Goal: Task Accomplishment & Management: Use online tool/utility

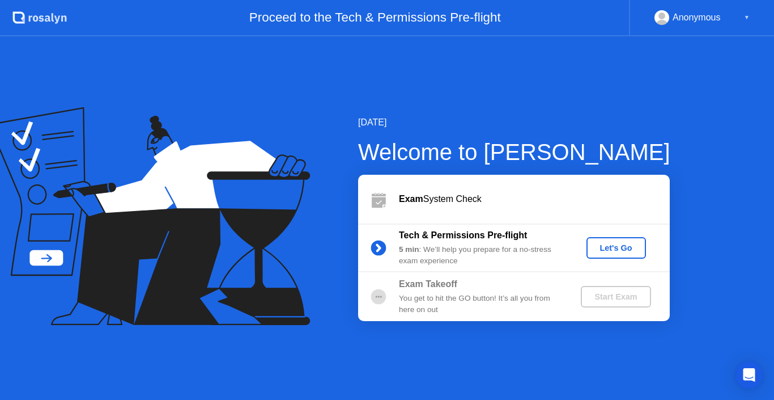
click at [618, 256] on button "Let's Go" at bounding box center [617, 248] width 60 height 22
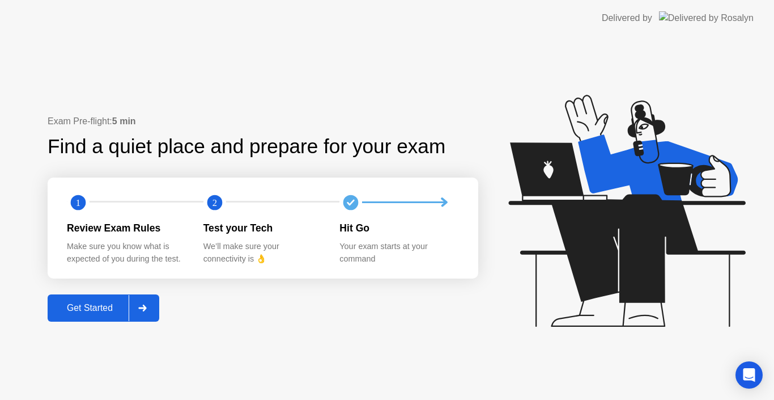
click at [96, 303] on div "Get Started" at bounding box center [90, 308] width 78 height 10
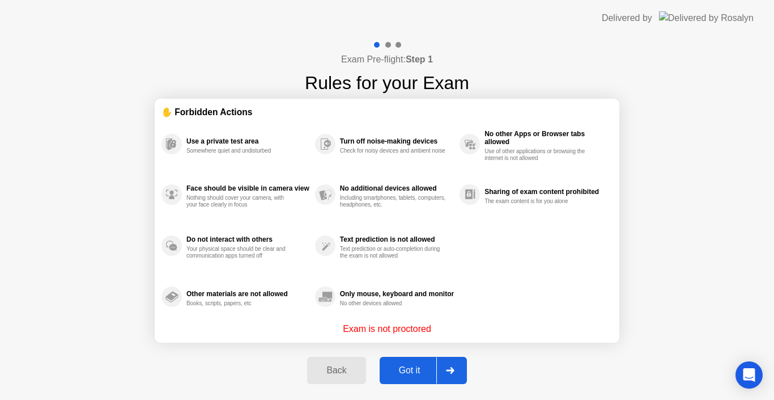
click at [404, 367] on div "Got it" at bounding box center [409, 370] width 53 height 10
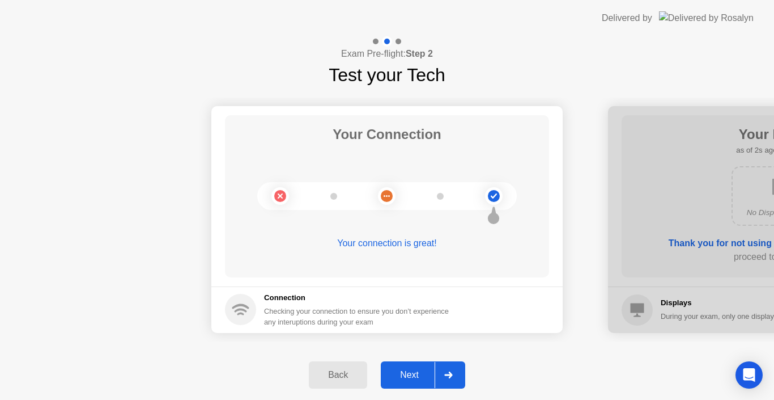
click at [404, 367] on button "Next" at bounding box center [423, 374] width 84 height 27
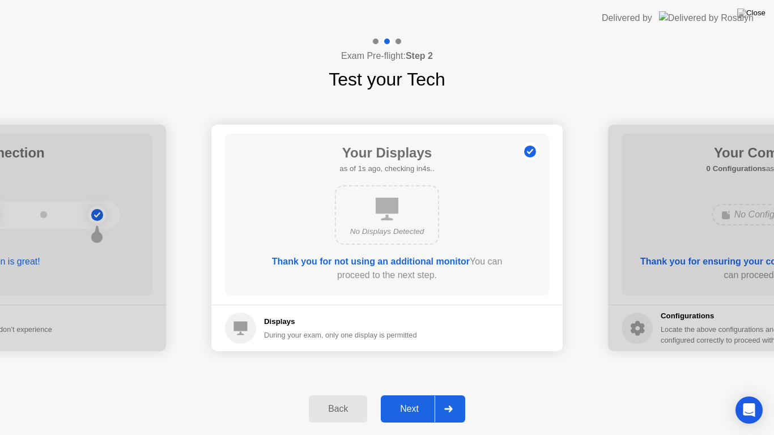
click at [407, 399] on div "Next" at bounding box center [409, 409] width 50 height 10
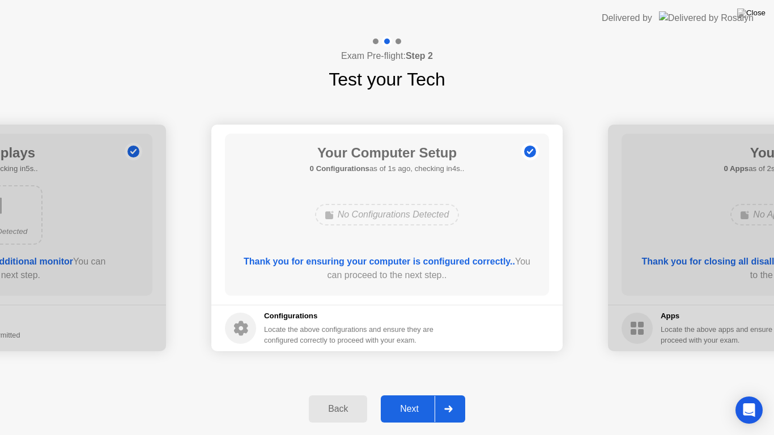
click at [407, 399] on div "Next" at bounding box center [409, 409] width 50 height 10
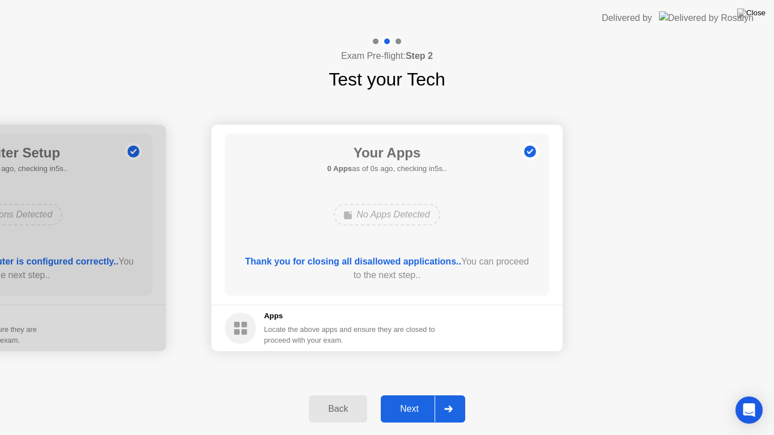
click at [407, 399] on div "Next" at bounding box center [409, 409] width 50 height 10
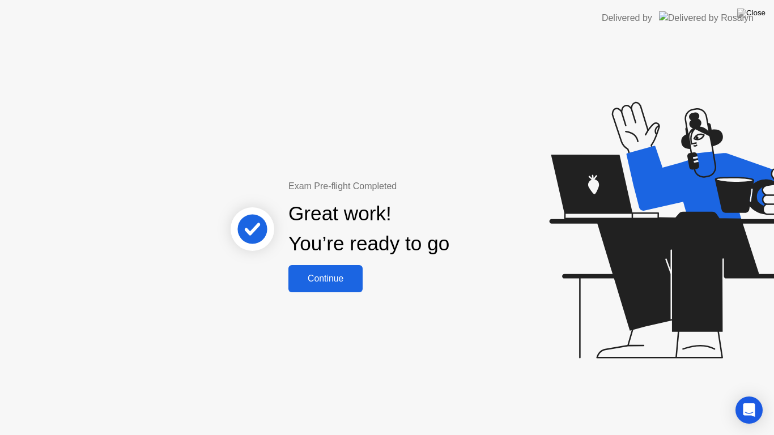
click at [317, 279] on div "Continue" at bounding box center [325, 279] width 67 height 10
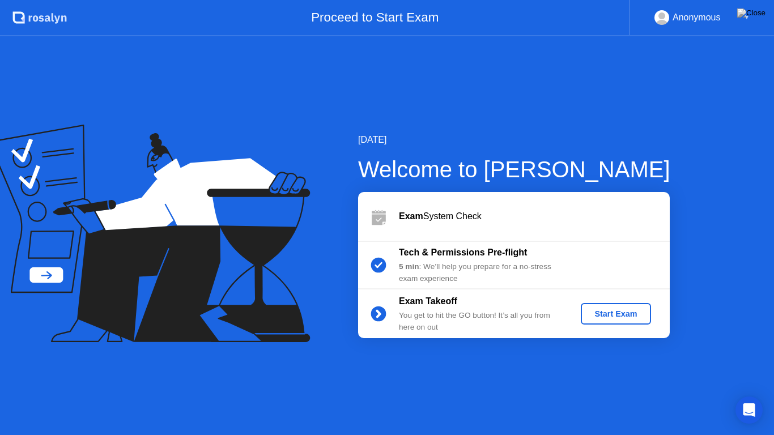
click at [624, 319] on div "Start Exam" at bounding box center [616, 313] width 61 height 9
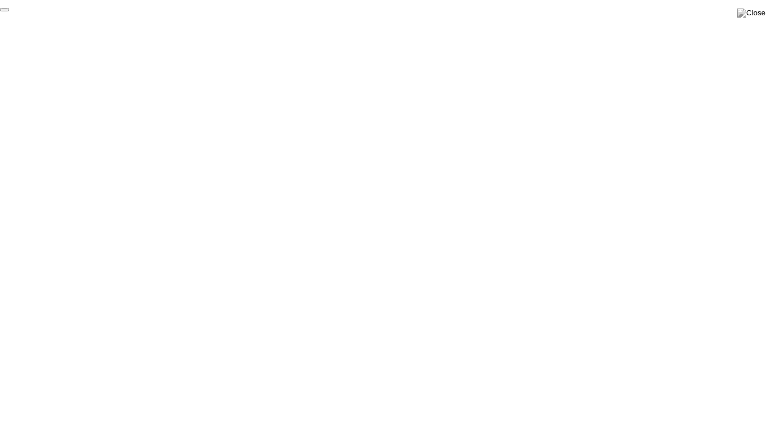
click div "End Proctoring Session"
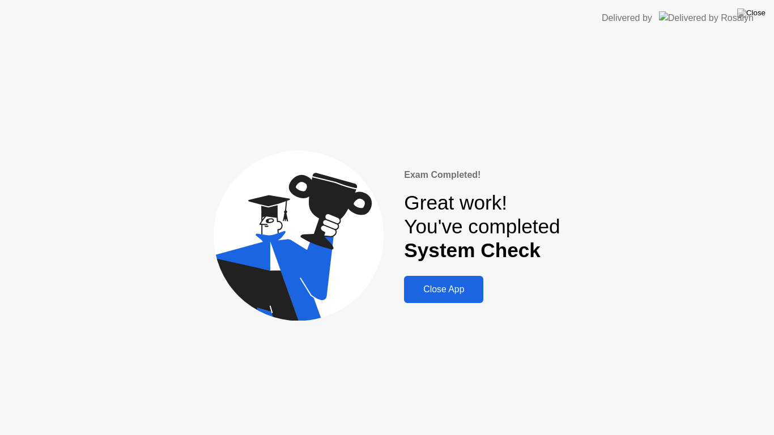
click at [479, 291] on div "Close App" at bounding box center [444, 290] width 73 height 10
